Goal: Find specific page/section: Find specific page/section

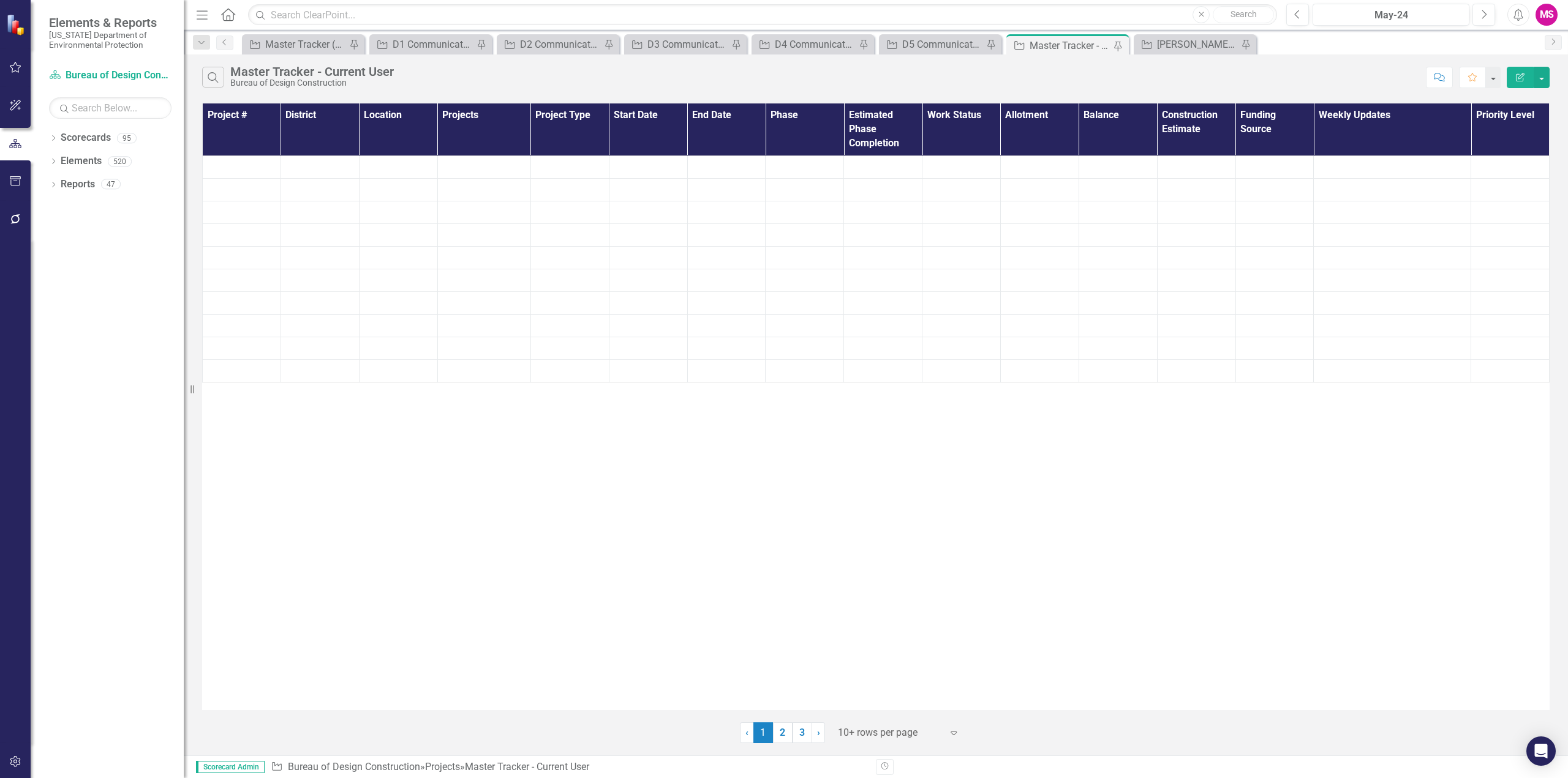
click at [202, 14] on icon "Menu" at bounding box center [202, 14] width 16 height 13
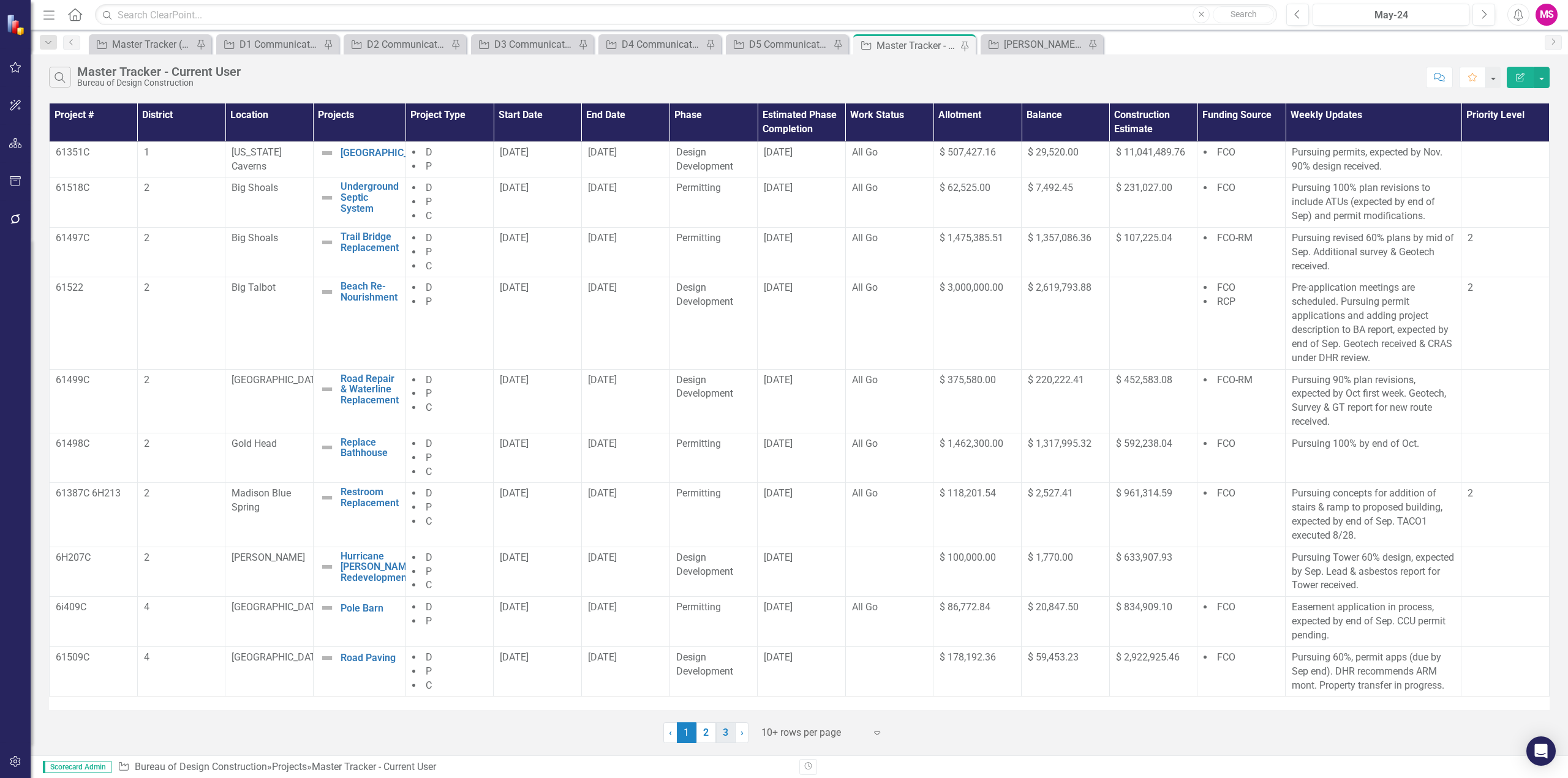
click at [729, 733] on link "3" at bounding box center [726, 732] width 20 height 21
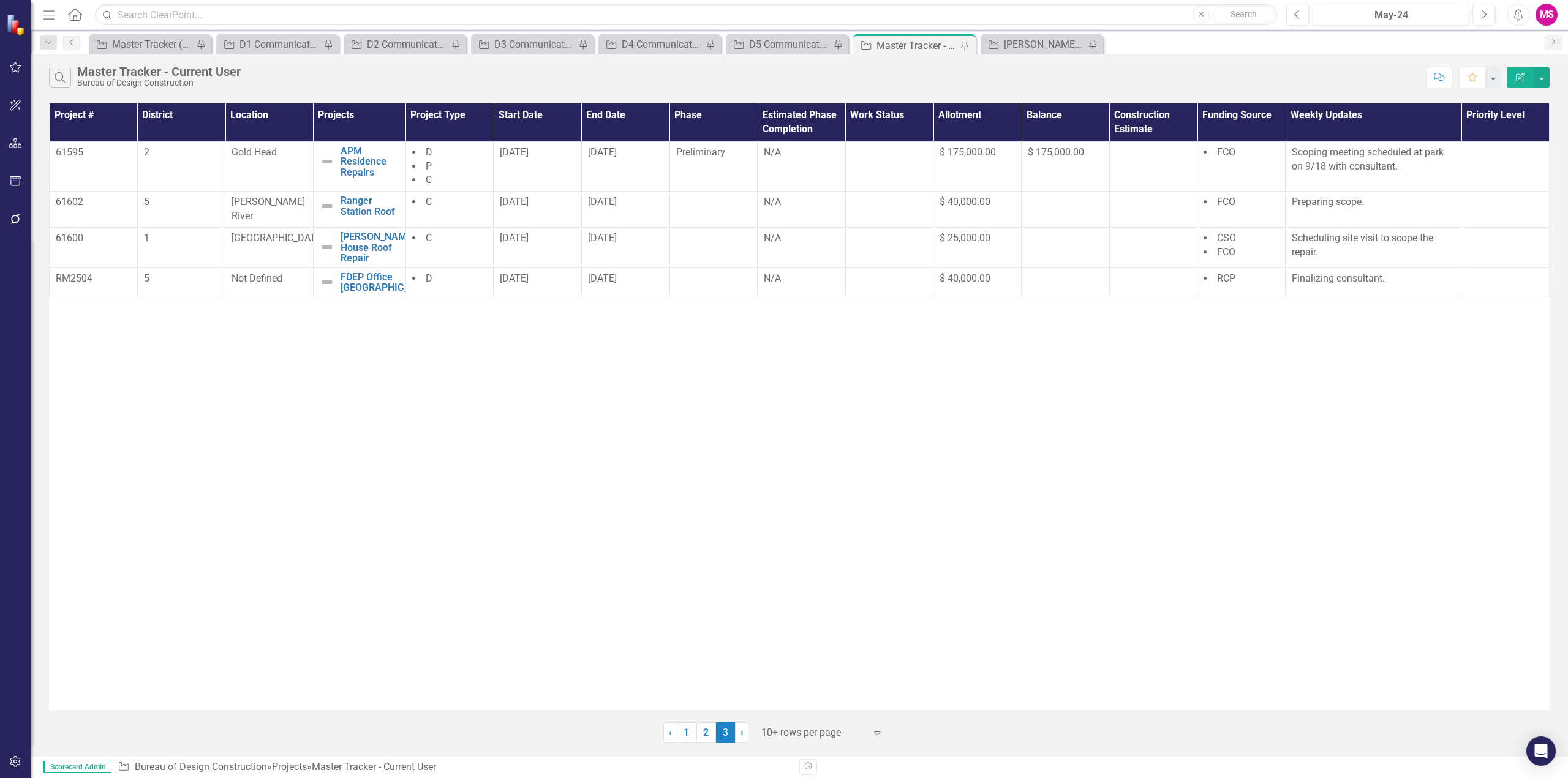
click at [794, 733] on div at bounding box center [813, 732] width 104 height 16
click at [790, 713] on div "Display All Rows" at bounding box center [825, 712] width 116 height 14
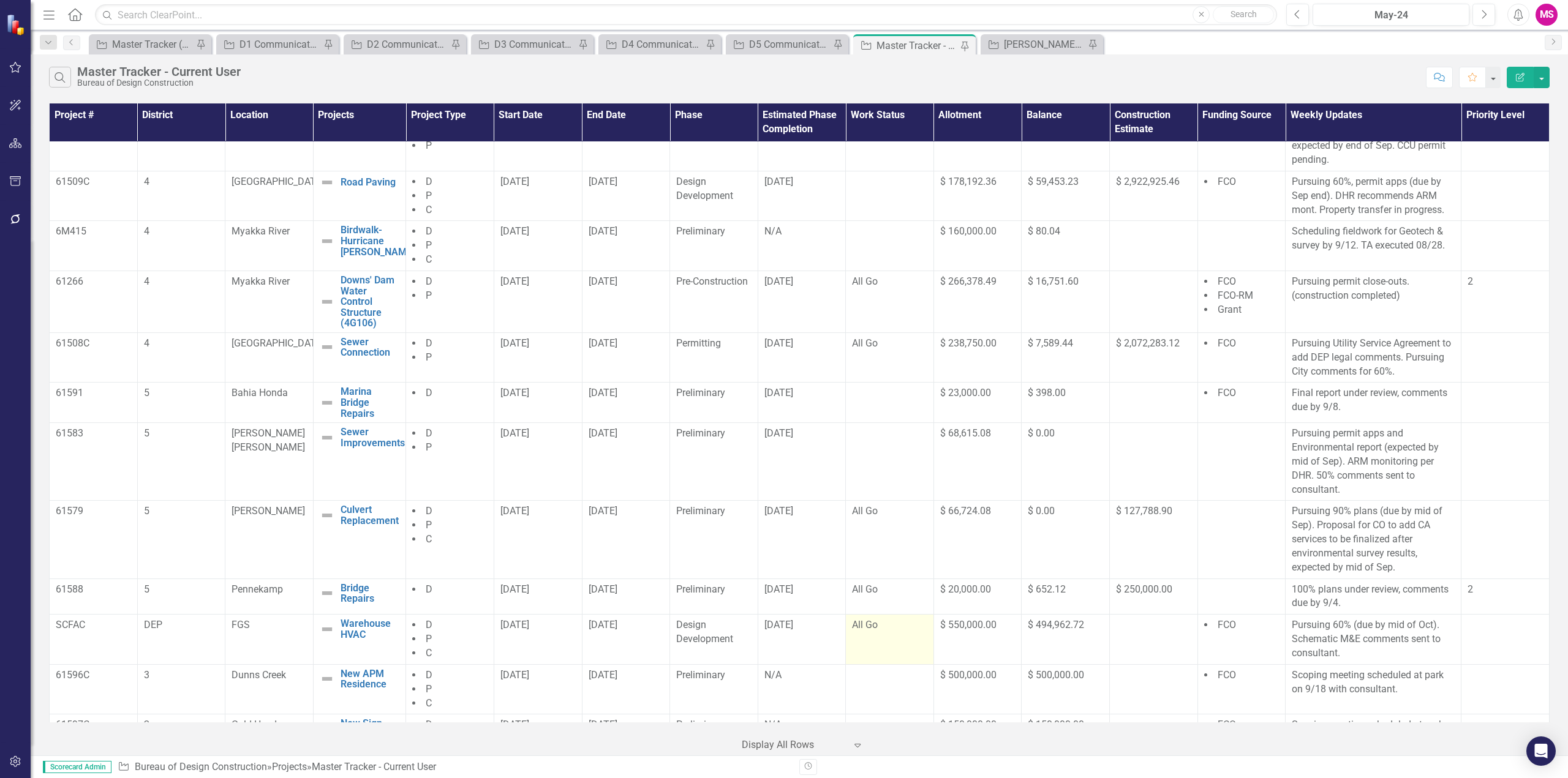
scroll to position [668, 0]
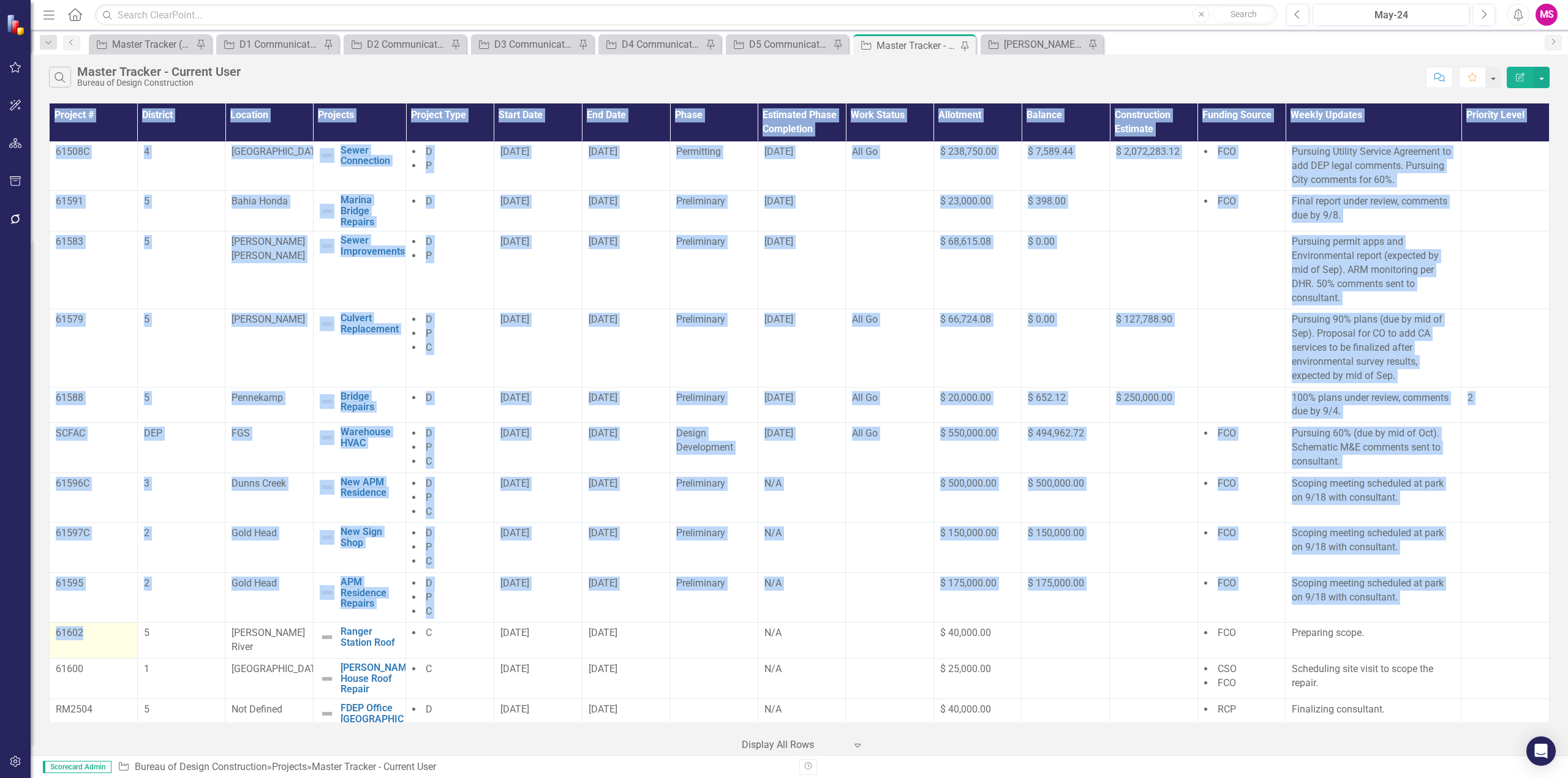
drag, startPoint x: 47, startPoint y: 635, endPoint x: 103, endPoint y: 637, distance: 56.0
click at [103, 637] on div "Project # District Location Projects Project Type Start Date End Date Phase Est…" at bounding box center [799, 428] width 1537 height 655
click at [109, 637] on p "61602" at bounding box center [93, 633] width 75 height 14
click at [116, 637] on p "61602" at bounding box center [93, 633] width 75 height 14
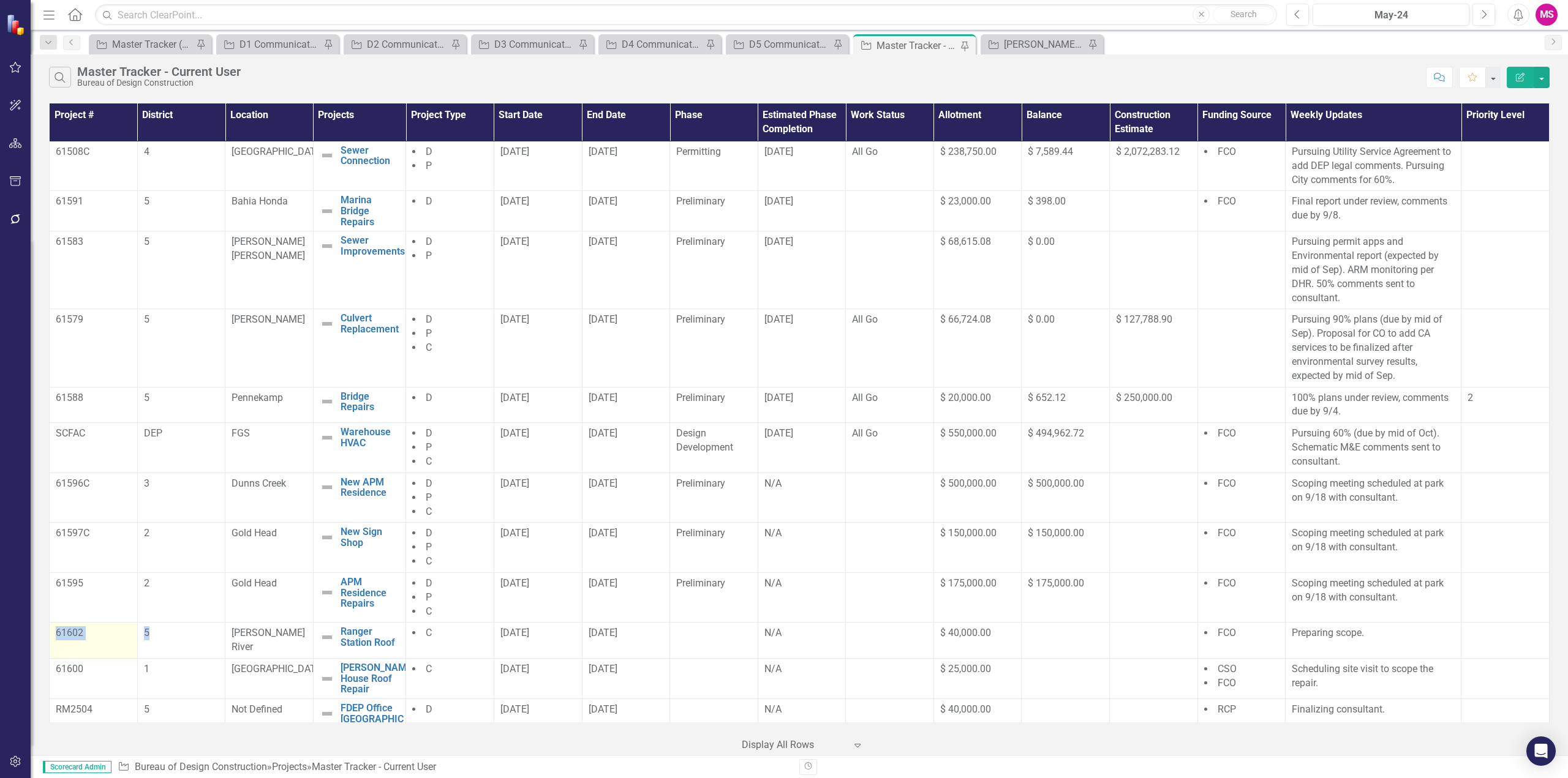
drag, startPoint x: 159, startPoint y: 633, endPoint x: 54, endPoint y: 636, distance: 105.0
click at [54, 636] on tr "61602 5 [PERSON_NAME] River Ranger Station Roof Edit Edit Project Link Open Ele…" at bounding box center [800, 641] width 1500 height 36
